Goal: Check status: Check status

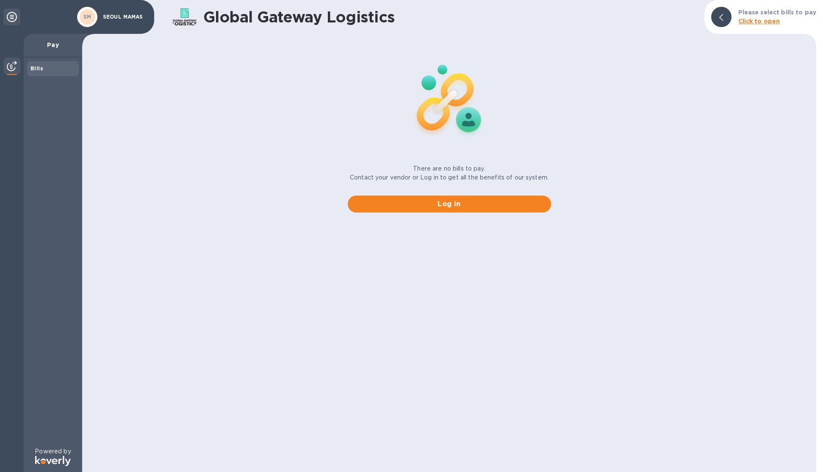
click at [727, 17] on div at bounding box center [721, 17] width 20 height 20
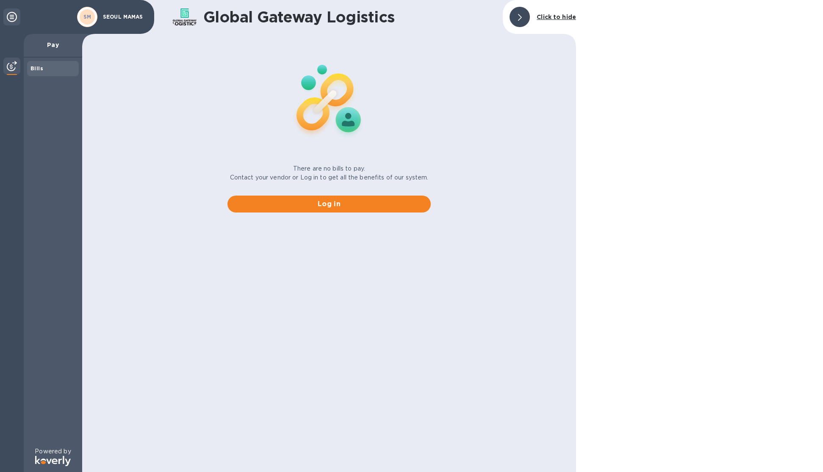
click at [11, 19] on icon at bounding box center [12, 17] width 10 height 10
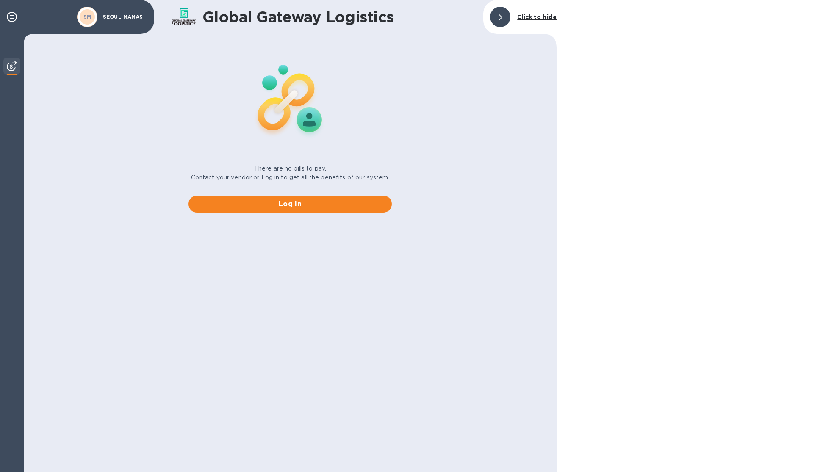
click at [118, 29] on div "SM SEOUL MAMAS" at bounding box center [77, 17] width 154 height 34
click at [291, 205] on span "Log in" at bounding box center [290, 204] width 190 height 10
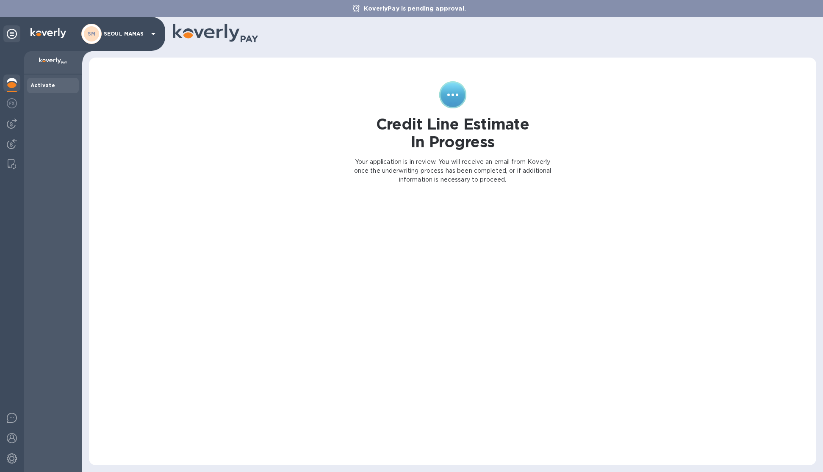
click at [150, 35] on icon at bounding box center [153, 34] width 10 height 10
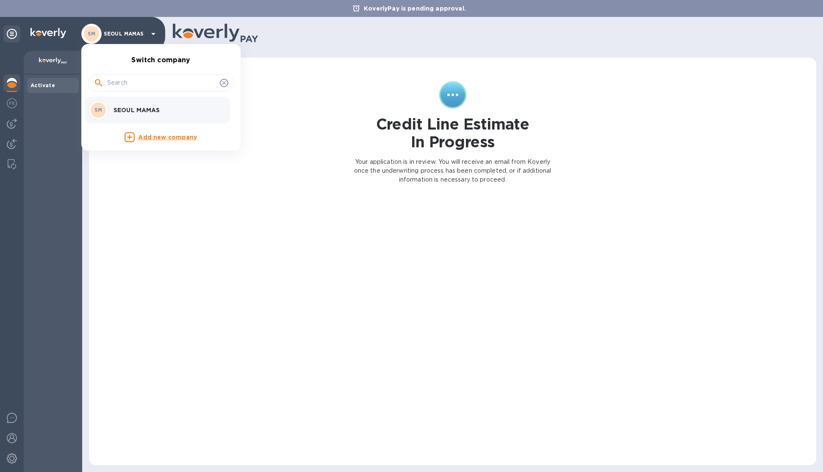
click at [126, 113] on p "SEOUL MAMAS" at bounding box center [167, 110] width 107 height 8
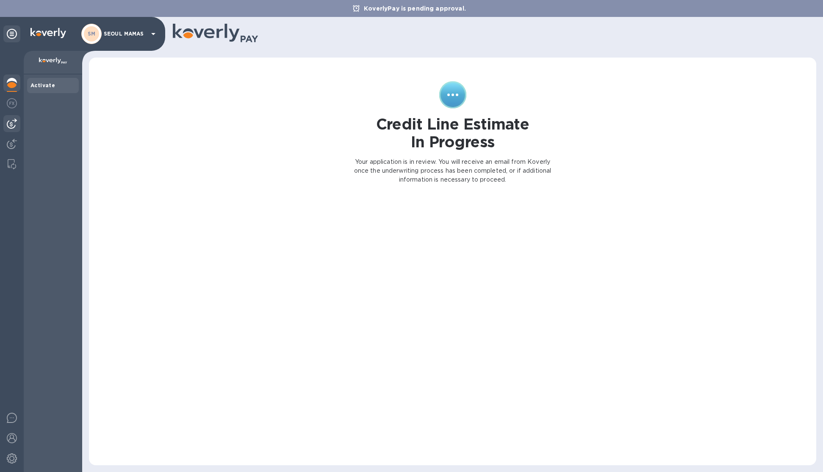
click at [14, 125] on img at bounding box center [12, 124] width 10 height 10
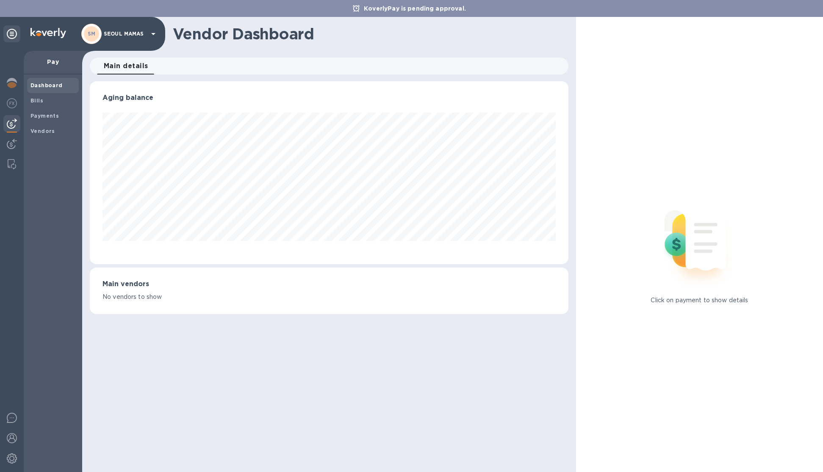
scroll to position [183, 479]
click at [42, 100] on span "Bills" at bounding box center [53, 101] width 45 height 8
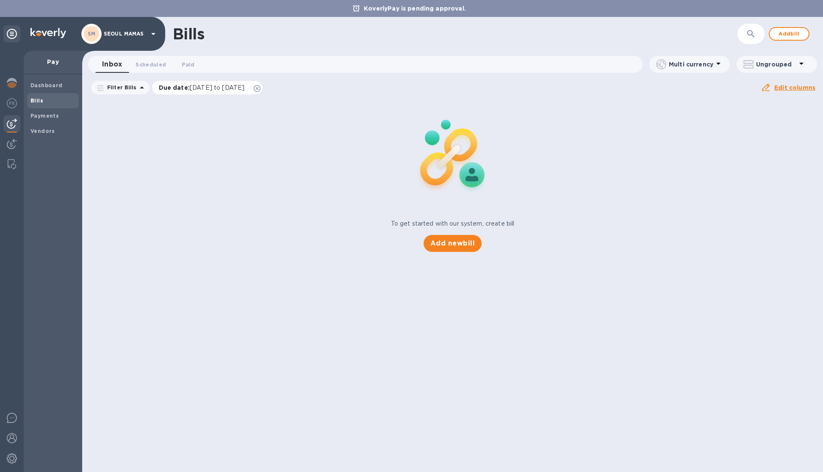
click at [185, 88] on p "Due date : [DATE] to [DATE]" at bounding box center [204, 87] width 90 height 8
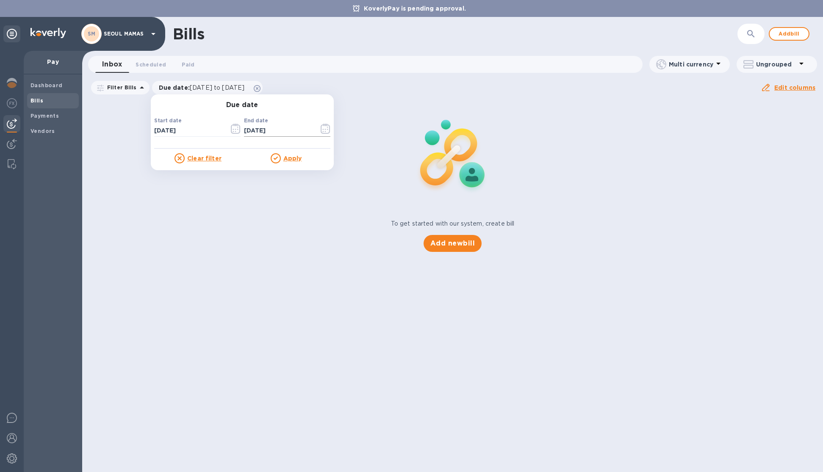
click at [321, 130] on icon "button" at bounding box center [326, 129] width 10 height 10
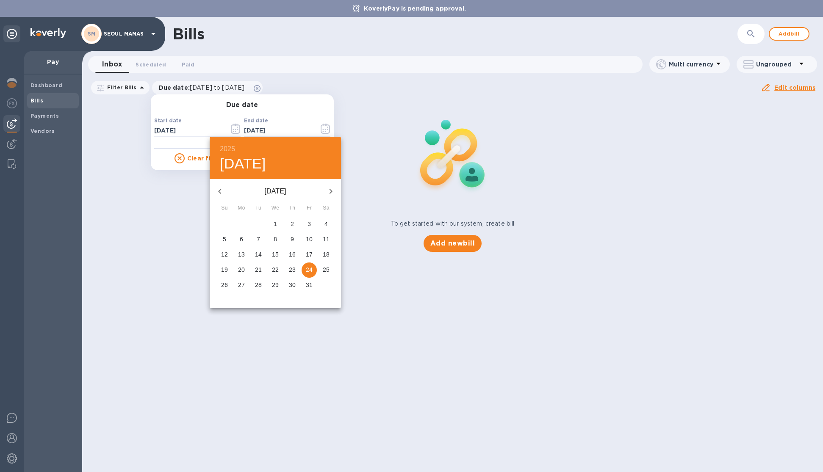
click at [218, 191] on icon "button" at bounding box center [220, 191] width 10 height 10
click at [218, 191] on icon "button" at bounding box center [219, 191] width 3 height 5
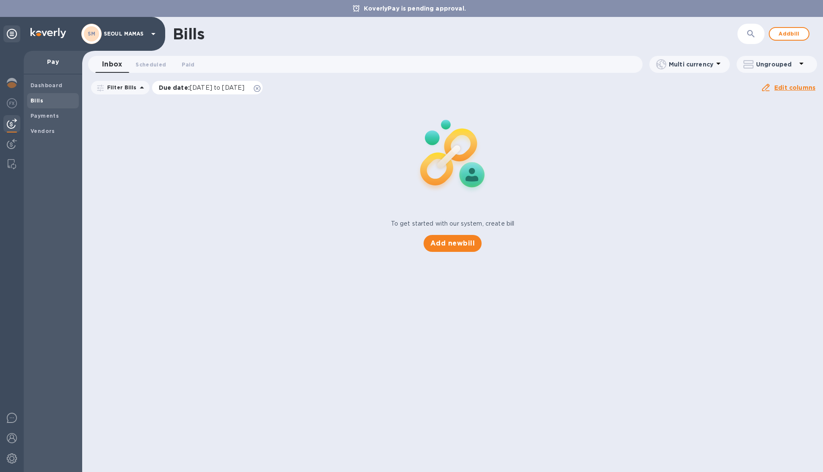
click at [218, 88] on span "[DATE] to [DATE]" at bounding box center [217, 87] width 55 height 7
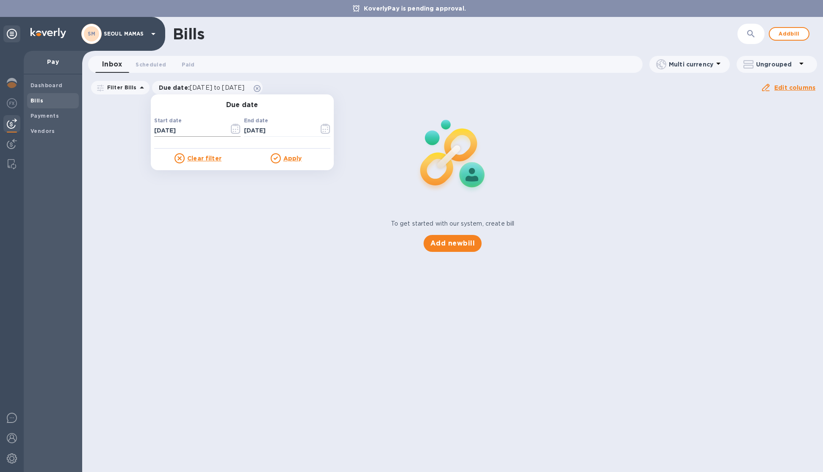
click at [192, 128] on input "[DATE]" at bounding box center [188, 131] width 68 height 13
click at [157, 130] on input "[DATE]" at bounding box center [188, 131] width 68 height 13
type input "[DATE]"
click at [279, 158] on div at bounding box center [277, 158] width 13 height 10
click at [289, 158] on u "Apply" at bounding box center [292, 158] width 19 height 7
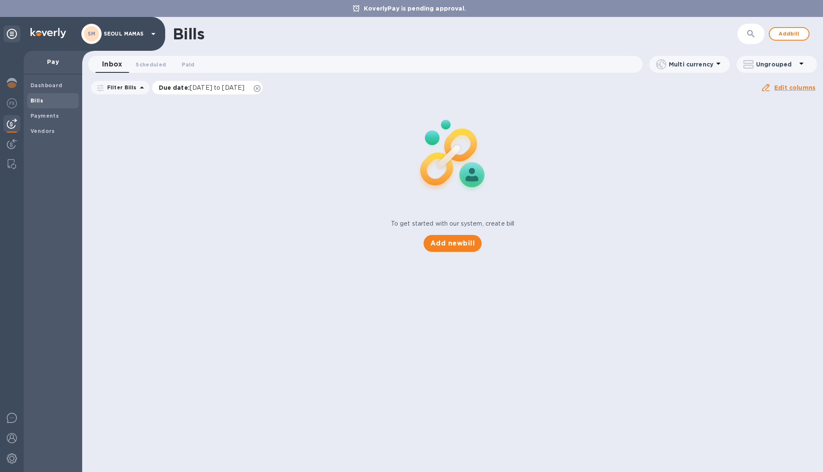
click at [234, 90] on span "[DATE] to [DATE]" at bounding box center [217, 87] width 55 height 7
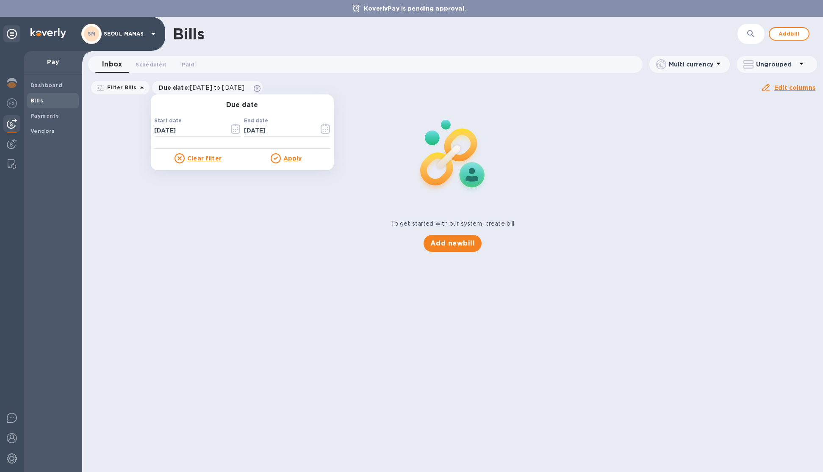
click at [293, 156] on u "Apply" at bounding box center [292, 158] width 19 height 7
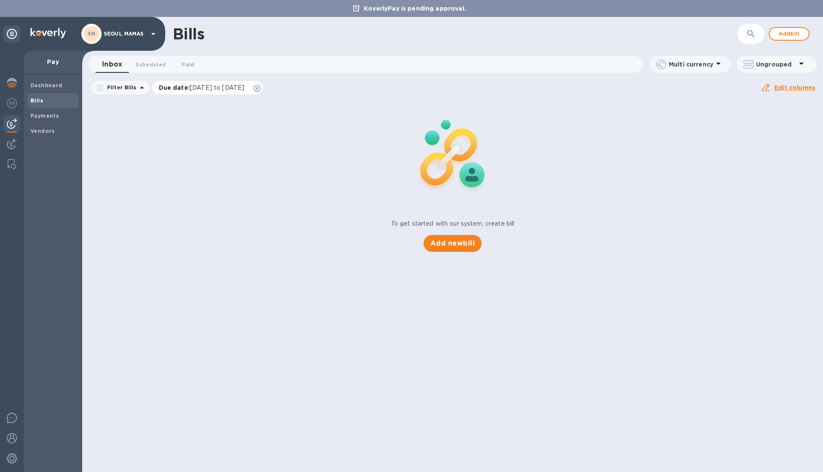
click at [219, 89] on span "[DATE] to [DATE]" at bounding box center [217, 87] width 55 height 7
click at [137, 89] on icon at bounding box center [142, 88] width 10 height 10
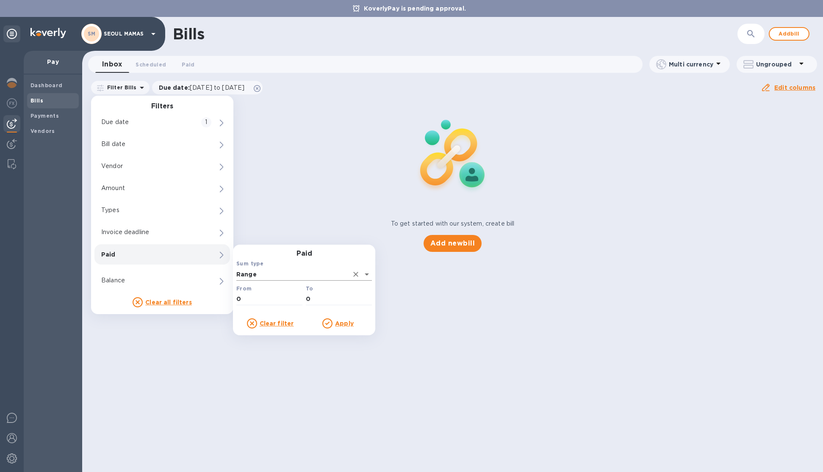
click at [364, 276] on icon "Open" at bounding box center [367, 274] width 10 height 10
click at [300, 292] on p "Range" at bounding box center [304, 293] width 122 height 9
click at [274, 300] on input "0" at bounding box center [269, 299] width 66 height 13
click at [335, 301] on input "0" at bounding box center [339, 299] width 66 height 13
type input "700000"
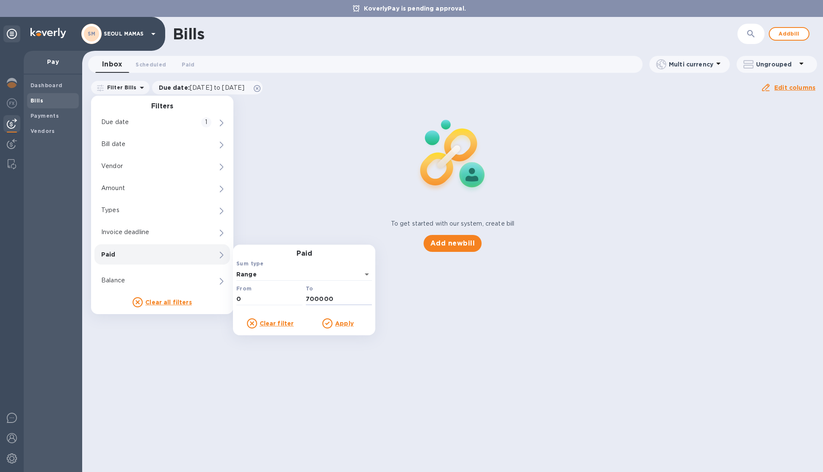
click at [347, 325] on u "Apply" at bounding box center [344, 323] width 19 height 7
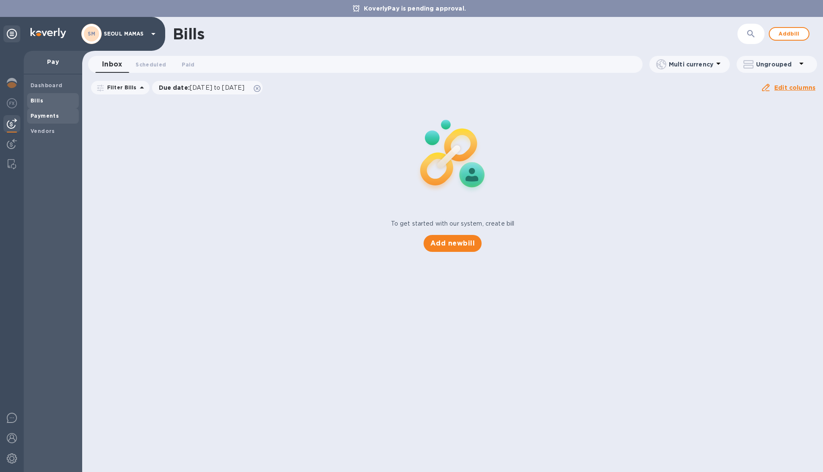
click at [51, 120] on span "Payments" at bounding box center [45, 116] width 28 height 8
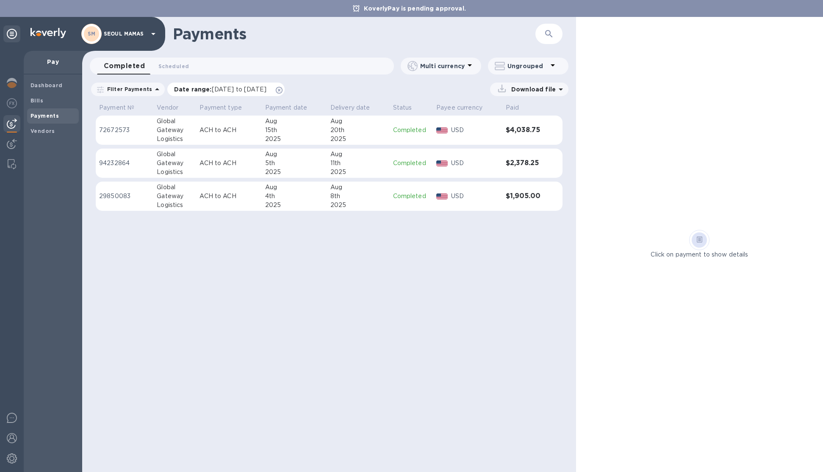
click at [234, 89] on span "[DATE] to [DATE]" at bounding box center [239, 89] width 55 height 7
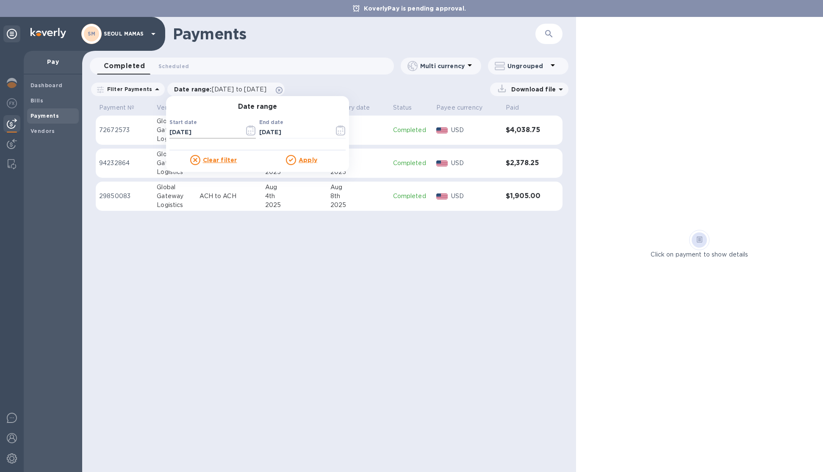
click at [201, 134] on input "[DATE]" at bounding box center [203, 132] width 68 height 13
click at [246, 131] on icon "button" at bounding box center [251, 130] width 10 height 10
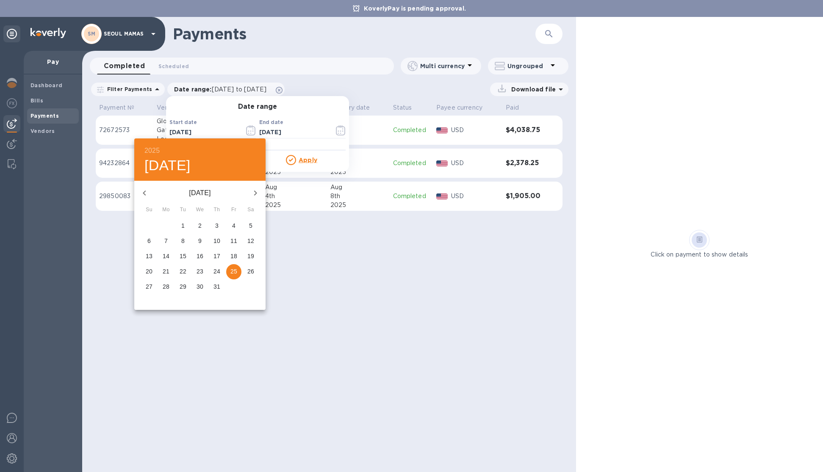
drag, startPoint x: 225, startPoint y: 127, endPoint x: 198, endPoint y: 130, distance: 26.8
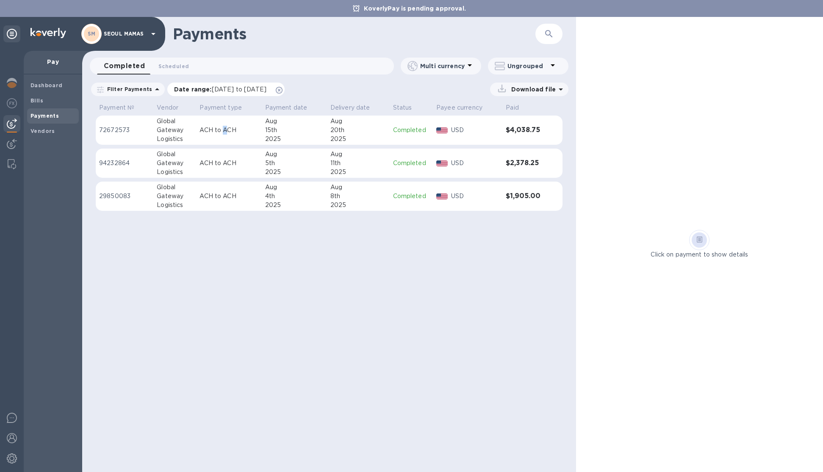
click at [219, 88] on span "[DATE] to [DATE]" at bounding box center [239, 89] width 55 height 7
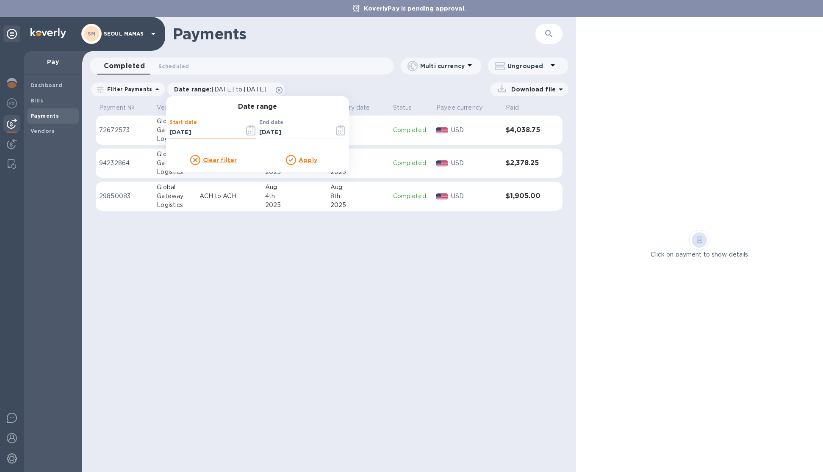
click at [169, 132] on input "[DATE]" at bounding box center [203, 132] width 68 height 13
type input "[DATE]"
click at [309, 160] on u "Apply" at bounding box center [308, 160] width 19 height 7
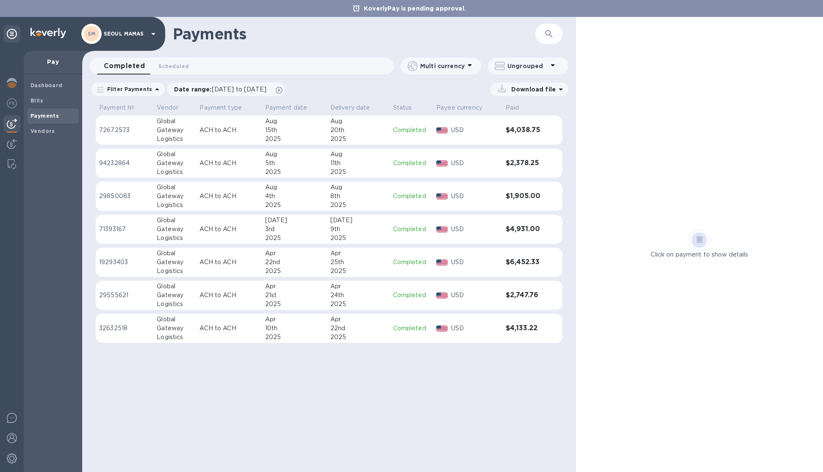
click at [410, 297] on p "Completed" at bounding box center [411, 295] width 37 height 9
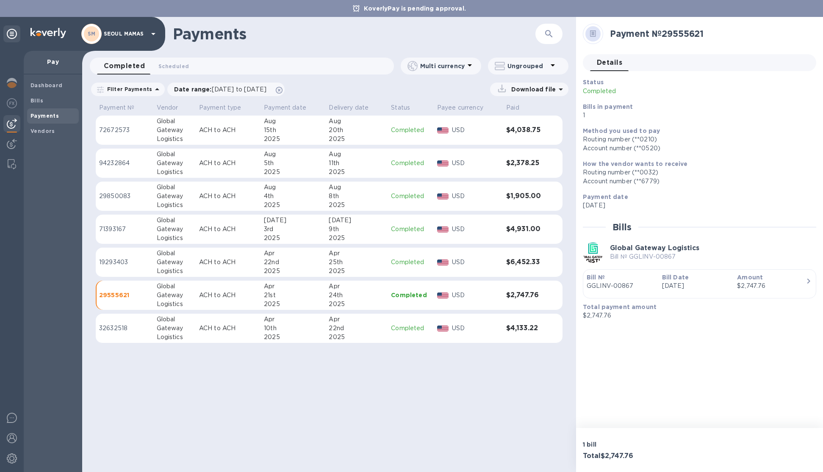
click at [643, 257] on p "Bill № GGLINV-00867" at bounding box center [654, 257] width 89 height 9
drag, startPoint x: 679, startPoint y: 255, endPoint x: 633, endPoint y: 258, distance: 45.9
click at [631, 259] on p "Bill № GGLINV-00867" at bounding box center [654, 257] width 89 height 9
copy p "GGLINV-00867"
click at [212, 133] on p "ACH to ACH" at bounding box center [228, 130] width 58 height 9
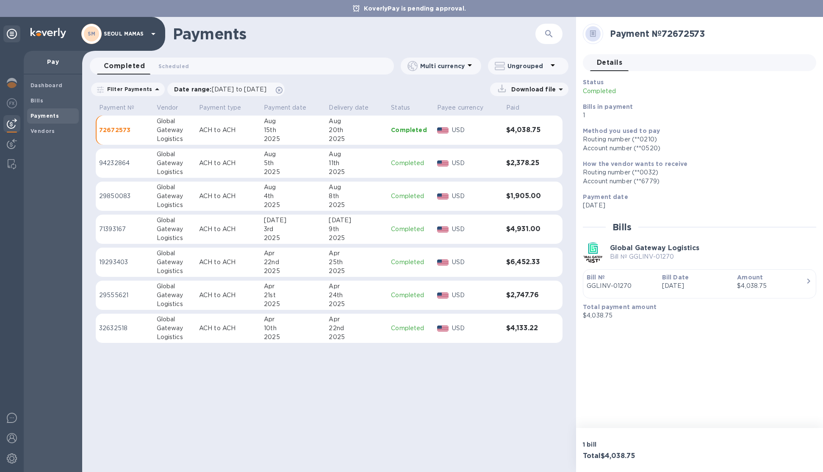
click at [652, 258] on p "Bill № GGLINV-01270" at bounding box center [654, 257] width 89 height 9
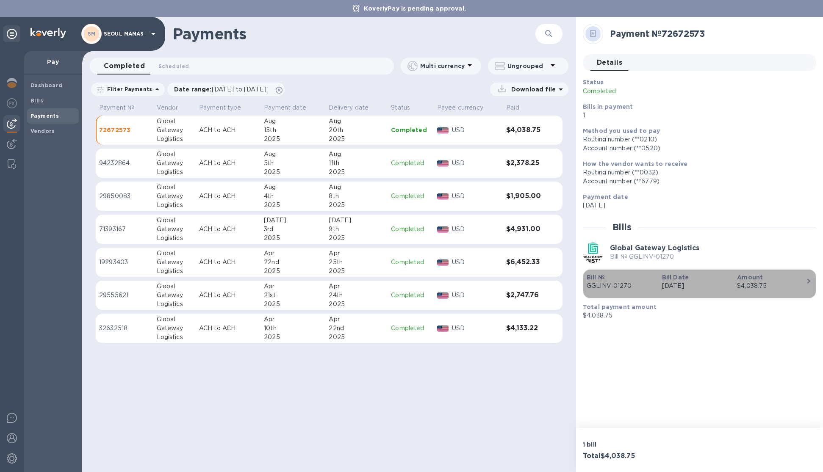
click at [802, 282] on div "$4,038.75" at bounding box center [771, 286] width 69 height 9
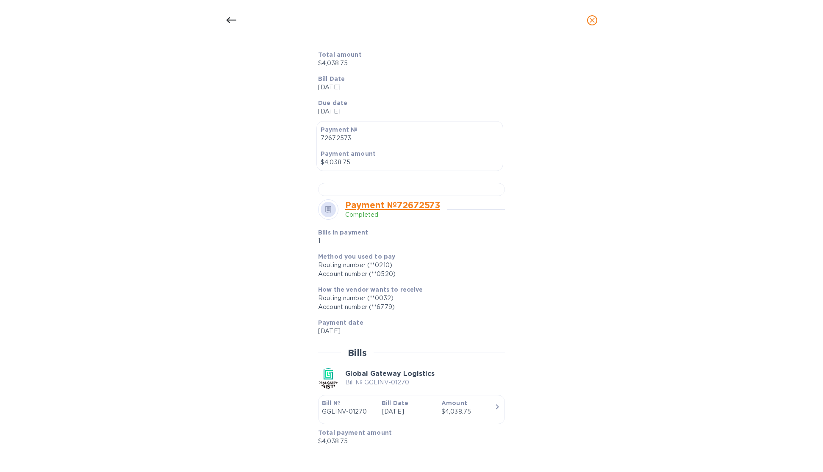
scroll to position [170, 0]
click at [364, 196] on div at bounding box center [411, 189] width 187 height 13
